Goal: Communication & Community: Answer question/provide support

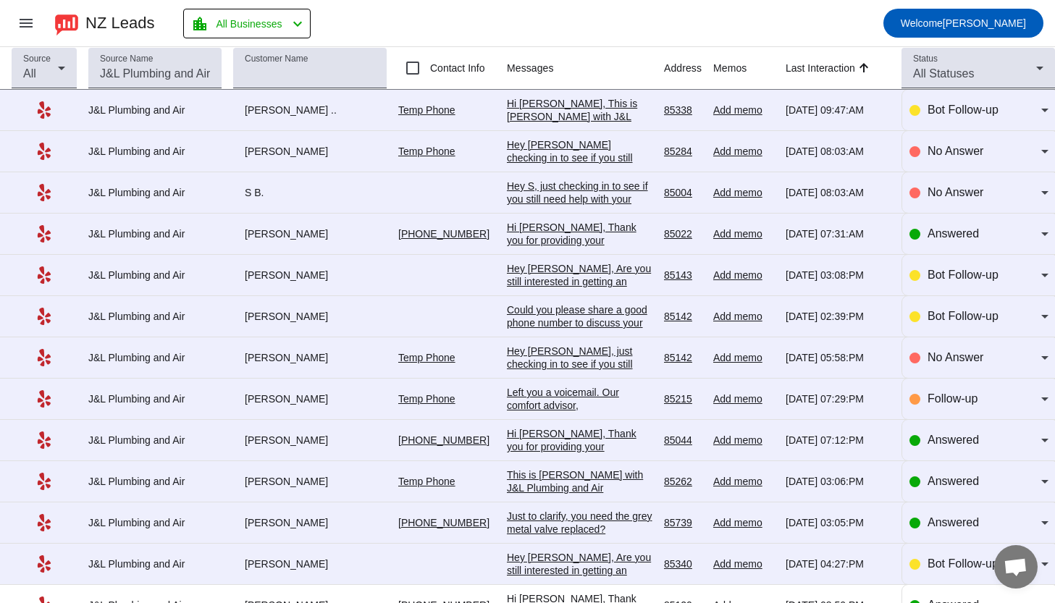
click at [147, 114] on div "J&L Plumbing and Air" at bounding box center [154, 110] width 133 height 13
click at [574, 105] on div "Hi [PERSON_NAME], This is [PERSON_NAME] with J&L Plumbing and Air. What's a goo…" at bounding box center [580, 162] width 146 height 130
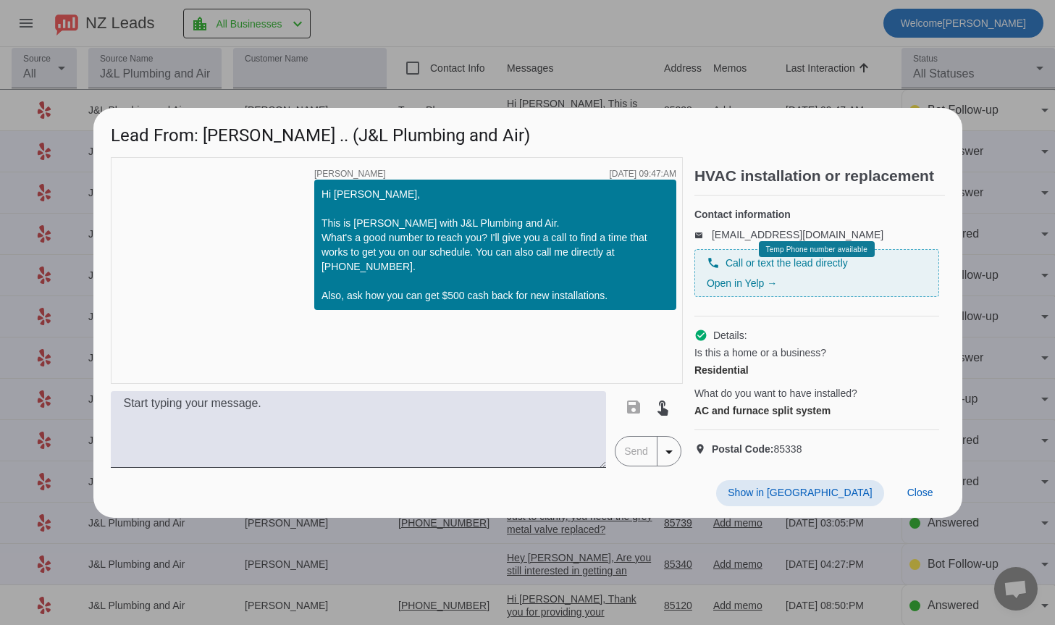
click at [788, 353] on span "Is this a home or a business?" at bounding box center [761, 352] width 132 height 14
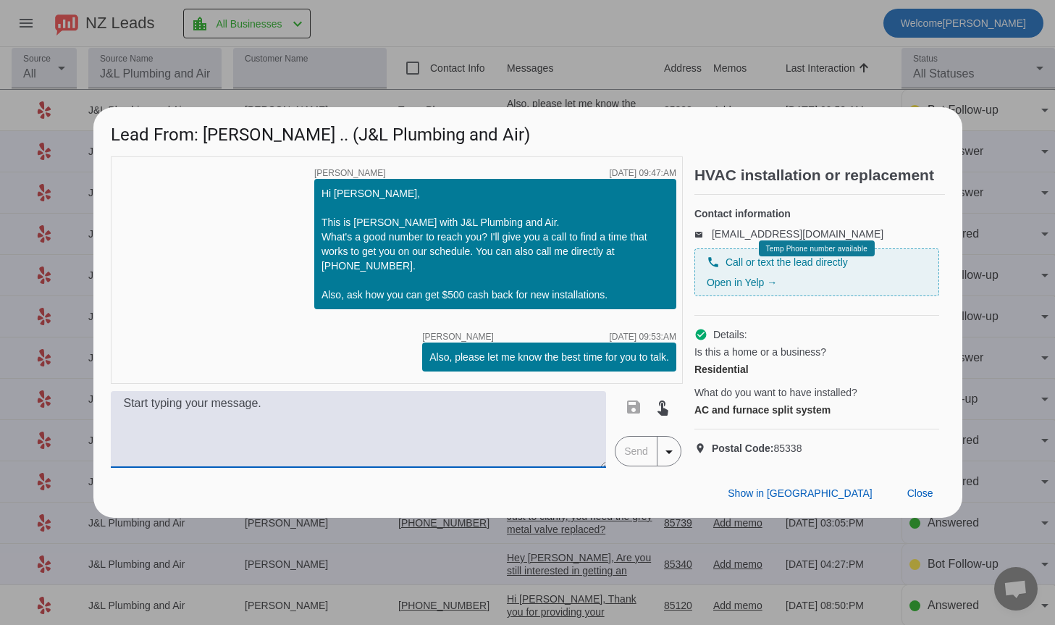
click at [337, 438] on textarea at bounding box center [359, 429] width 496 height 77
click at [400, 428] on textarea at bounding box center [359, 429] width 496 height 77
type textarea "Just left you a voicemail. Thank you!"
click at [629, 466] on span "Send" at bounding box center [636, 451] width 41 height 29
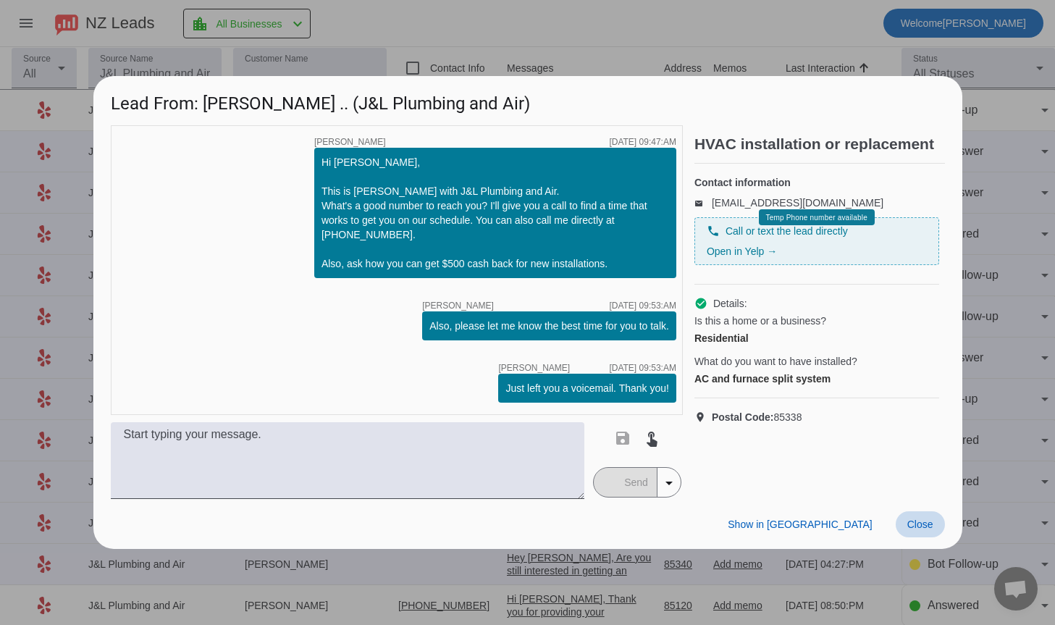
click at [923, 520] on span "Close" at bounding box center [920, 525] width 26 height 12
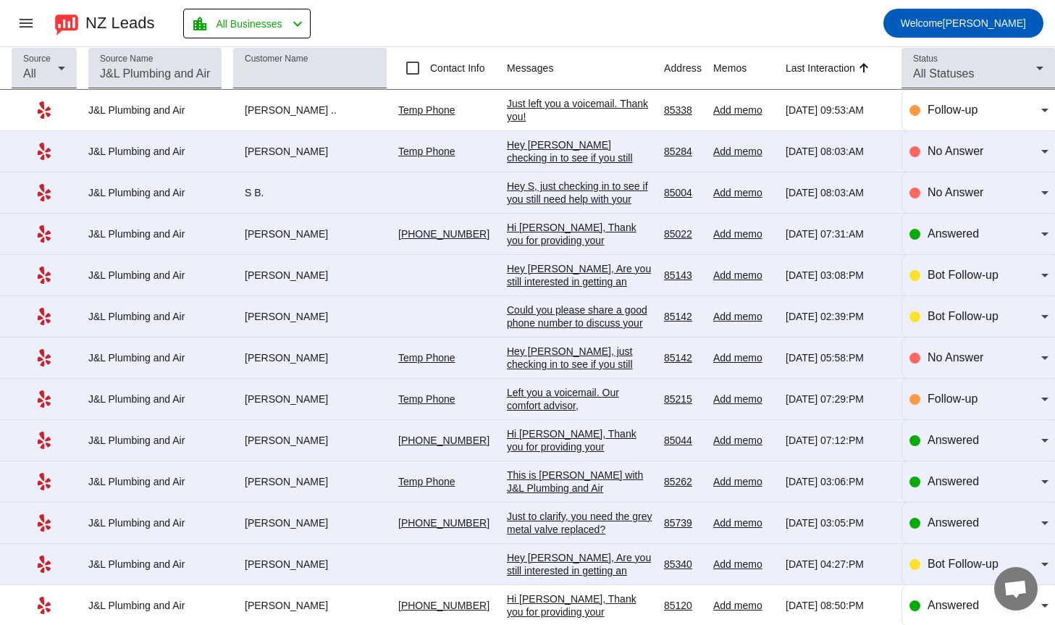
click at [567, 149] on div "Hey [PERSON_NAME] checking in to see if you still need help with your project. …" at bounding box center [580, 183] width 146 height 91
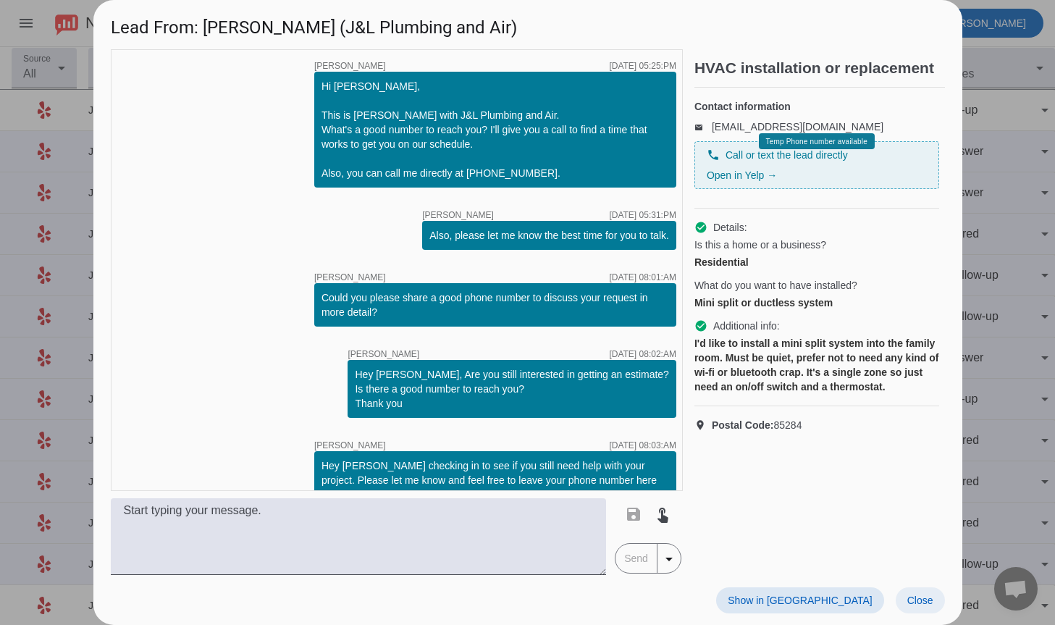
click at [916, 599] on span "Close" at bounding box center [920, 601] width 26 height 12
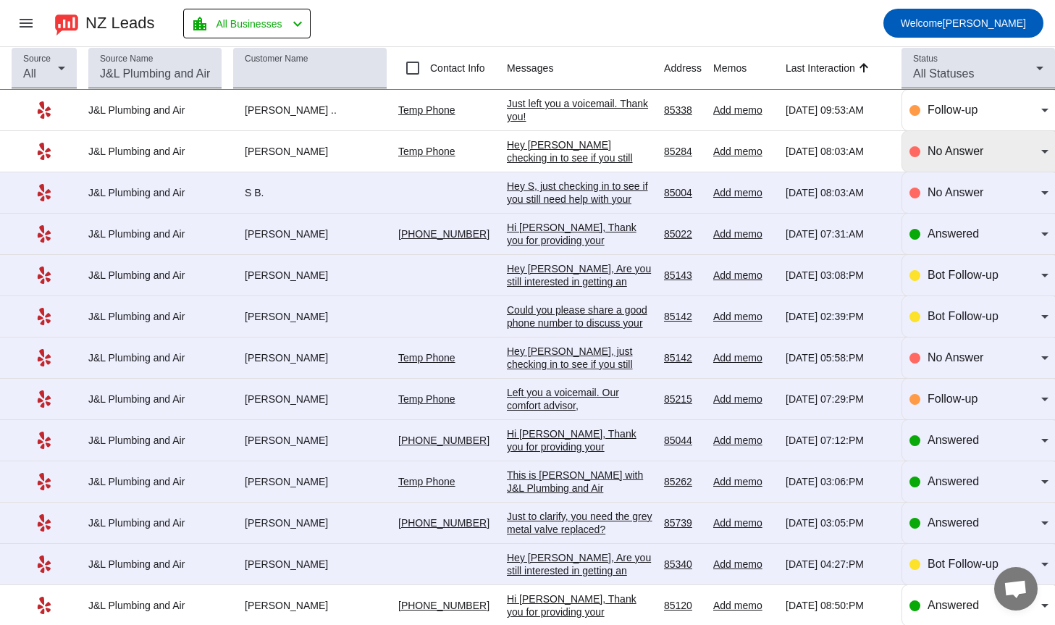
click at [1044, 153] on icon at bounding box center [1044, 152] width 7 height 4
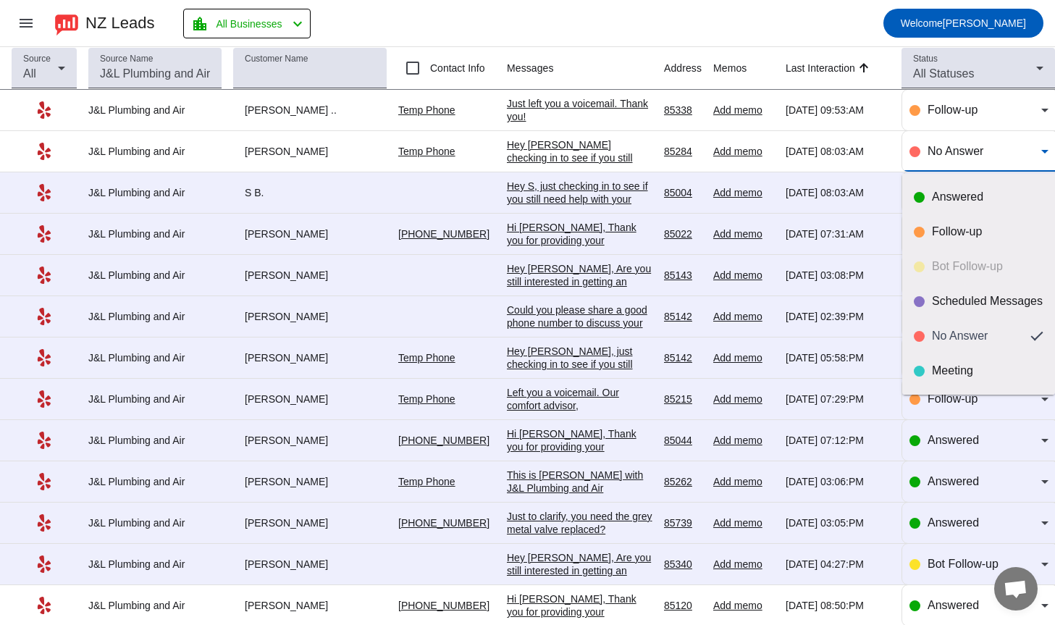
click at [1044, 153] on div at bounding box center [527, 312] width 1055 height 625
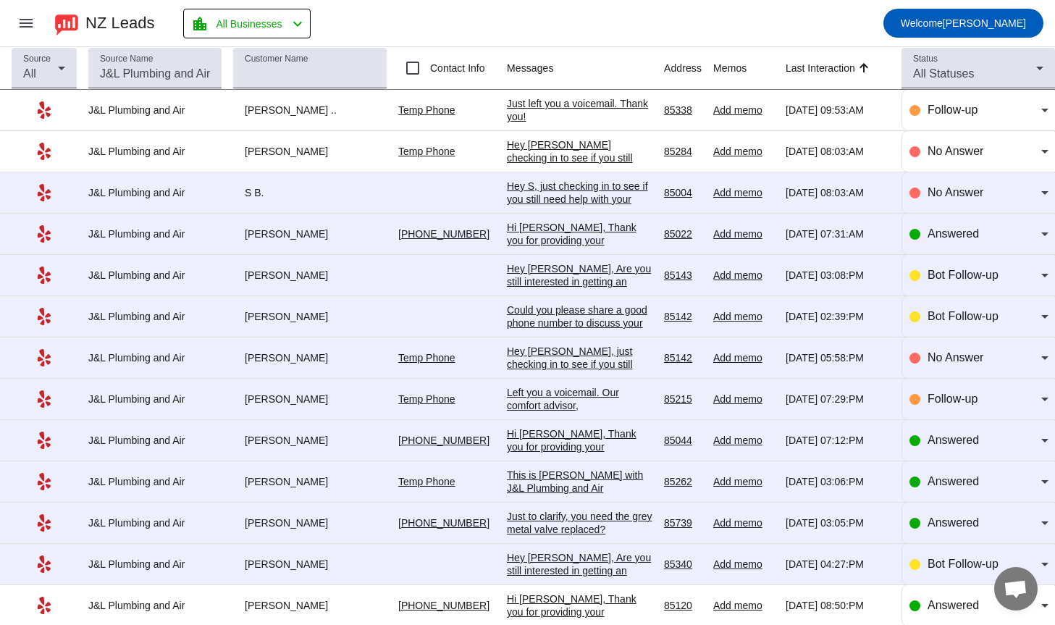
click at [559, 190] on div "Hey S, just checking in to see if you still need help with your project. Please…" at bounding box center [580, 219] width 146 height 78
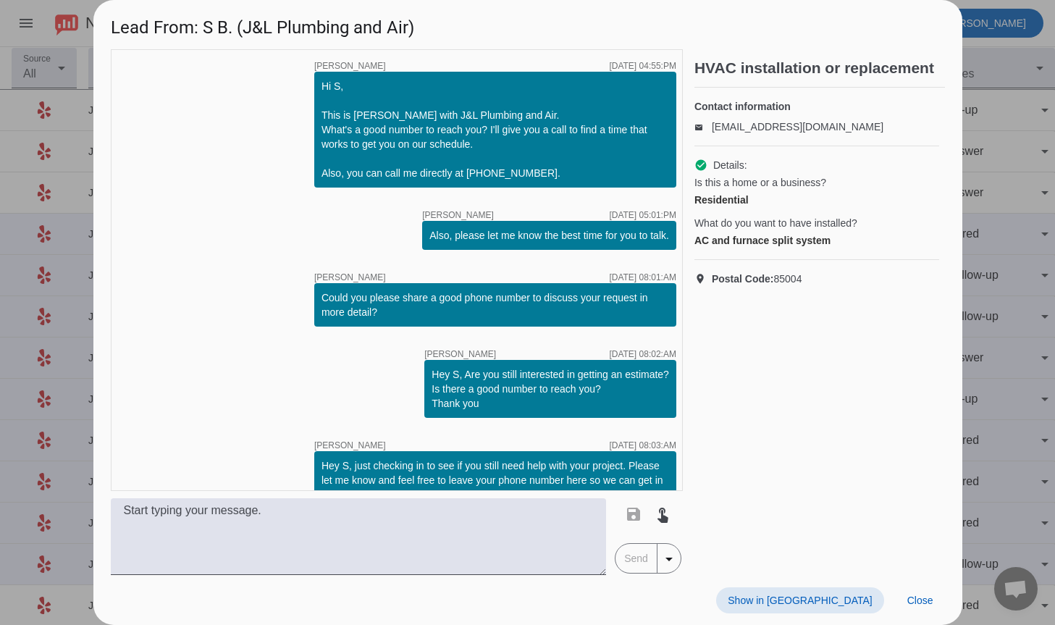
scroll to position [30, 0]
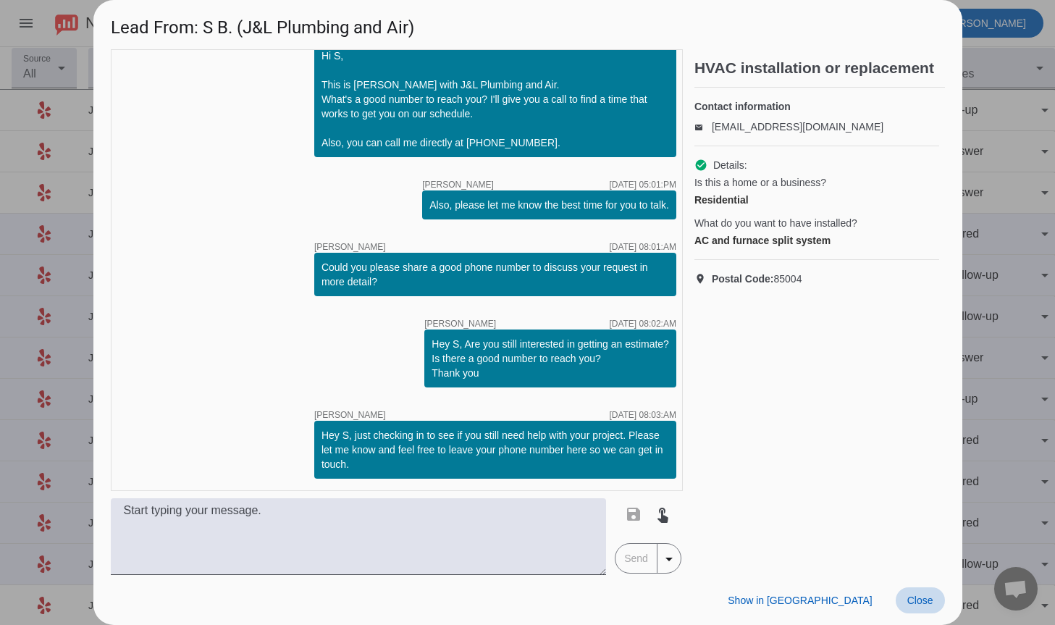
click at [927, 599] on span "Close" at bounding box center [920, 601] width 26 height 12
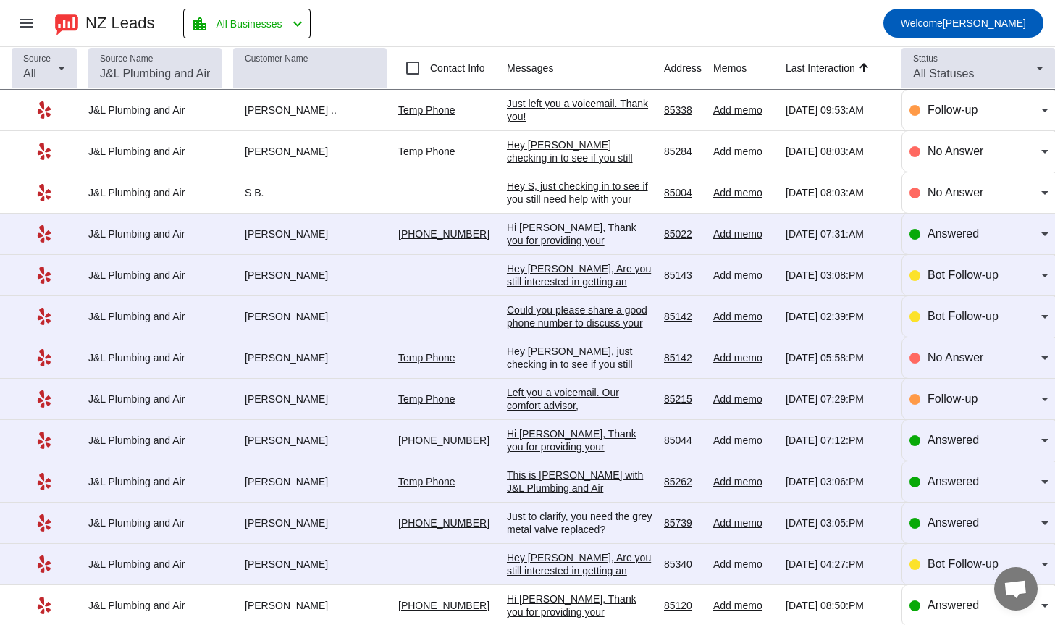
click at [588, 232] on div "Hi [PERSON_NAME], Thank you for providing your information! We'll get back to y…" at bounding box center [580, 260] width 146 height 78
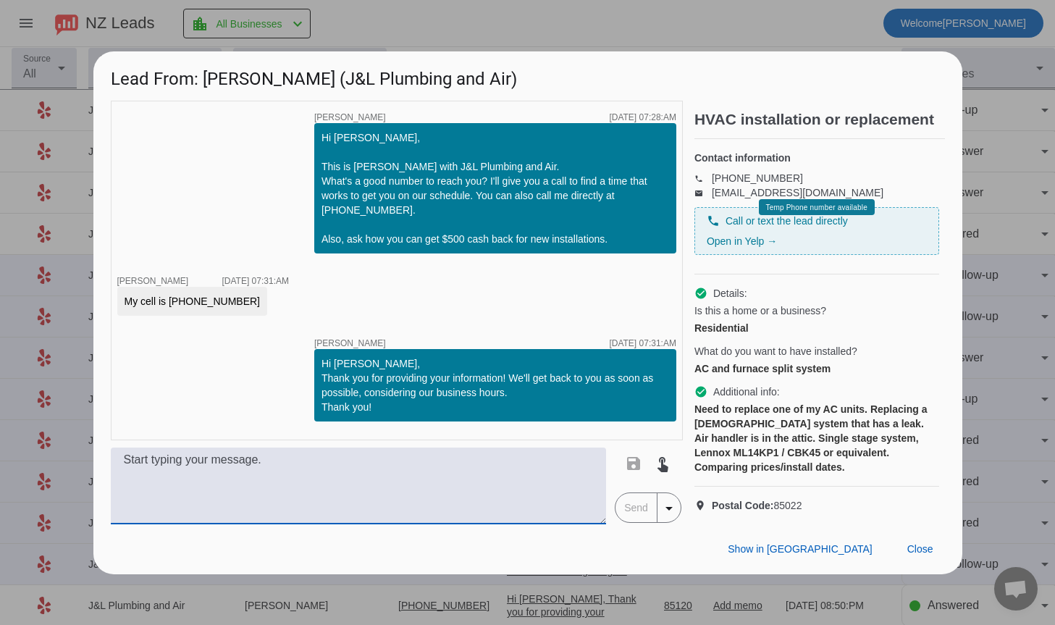
click at [272, 471] on textarea at bounding box center [359, 486] width 496 height 77
click at [278, 498] on textarea at bounding box center [359, 486] width 496 height 77
type textarea "Just left you a voicemail. Thank you!"
click at [643, 519] on span "Send" at bounding box center [636, 507] width 41 height 29
